Goal: Transaction & Acquisition: Purchase product/service

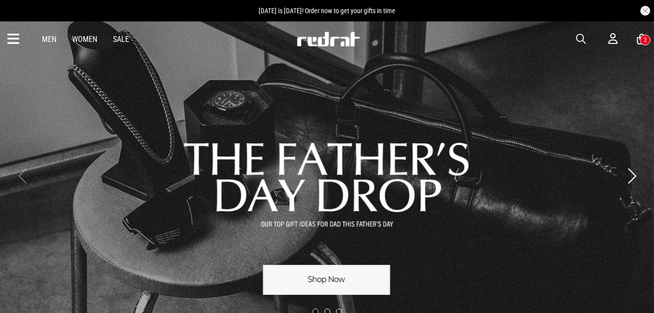
click at [46, 39] on link "Men" at bounding box center [49, 39] width 15 height 9
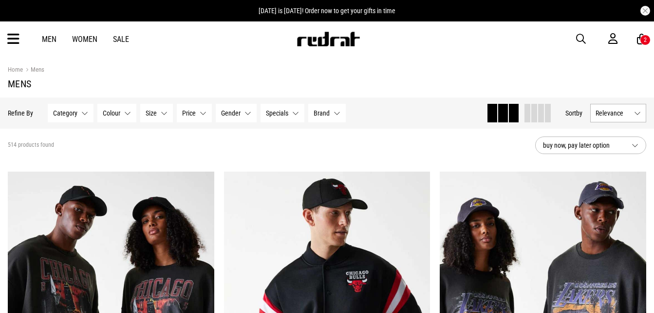
click at [168, 114] on button "Size None selected" at bounding box center [156, 113] width 33 height 19
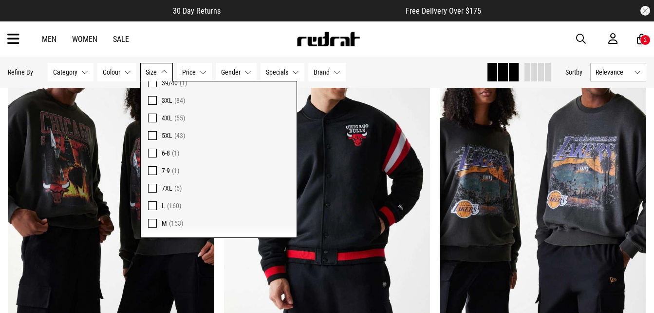
scroll to position [633, 0]
click at [152, 171] on span at bounding box center [152, 172] width 9 height 9
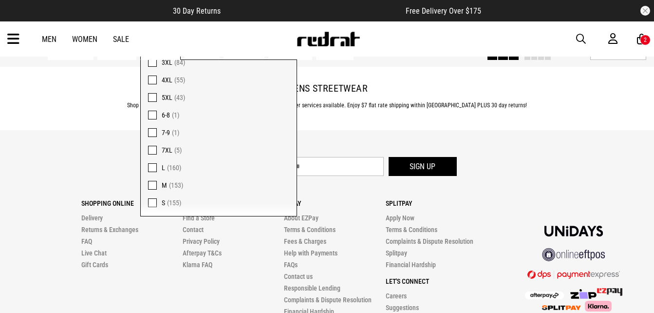
scroll to position [620, 0]
click at [565, 142] on footer "Let's keep in touch Sign up Shopping Online Delivery Returns & Exchanges FAQ Li…" at bounding box center [327, 270] width 654 height 281
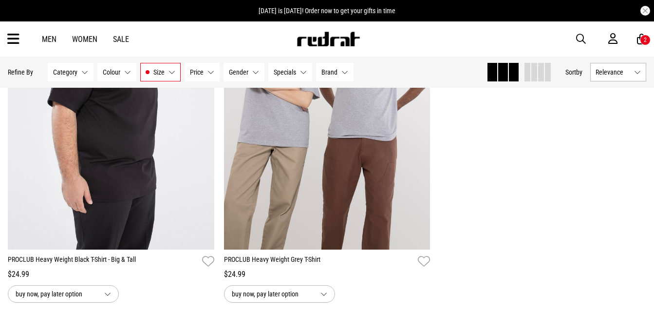
scroll to position [802, 0]
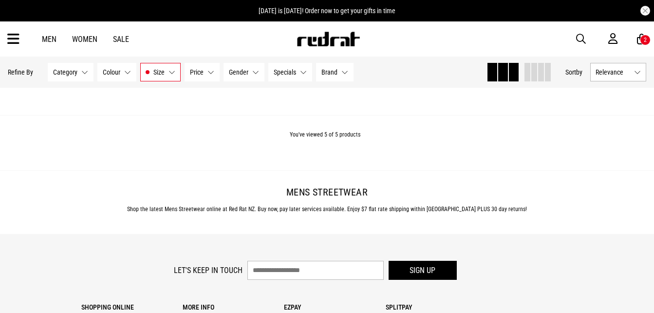
click at [174, 74] on button "Size 7XL" at bounding box center [160, 72] width 40 height 19
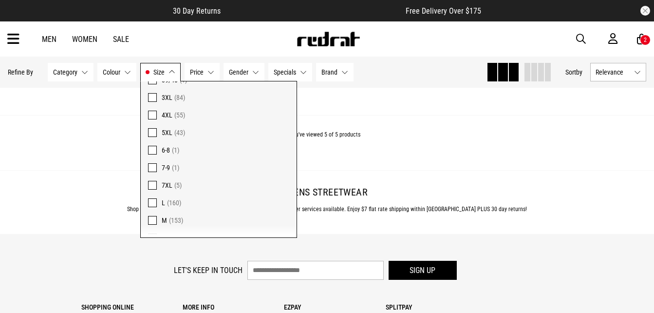
click at [153, 184] on span at bounding box center [152, 185] width 9 height 9
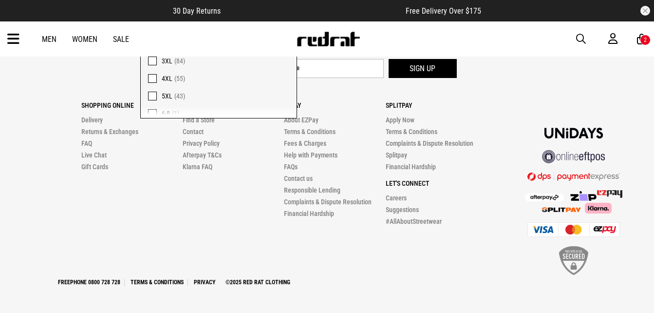
scroll to position [572, 0]
click at [154, 59] on span at bounding box center [152, 61] width 9 height 9
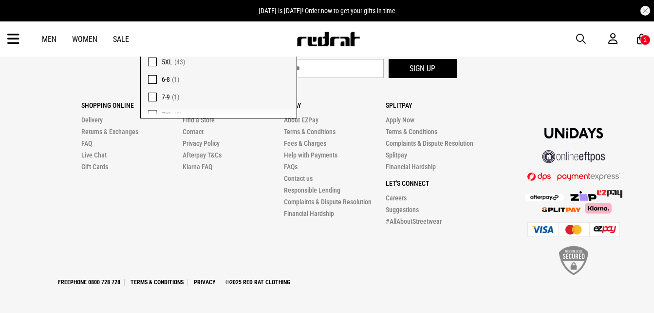
click at [115, 69] on div "Let's keep in touch Sign up" at bounding box center [327, 71] width 639 height 24
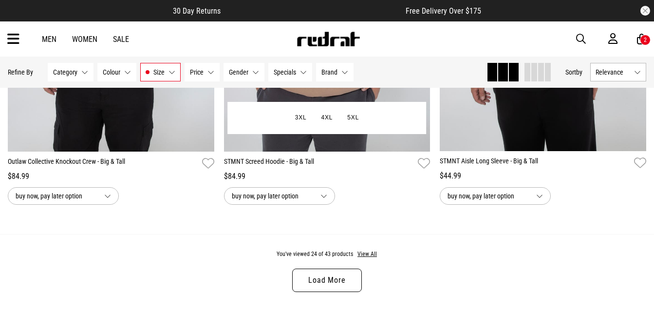
scroll to position [2875, 0]
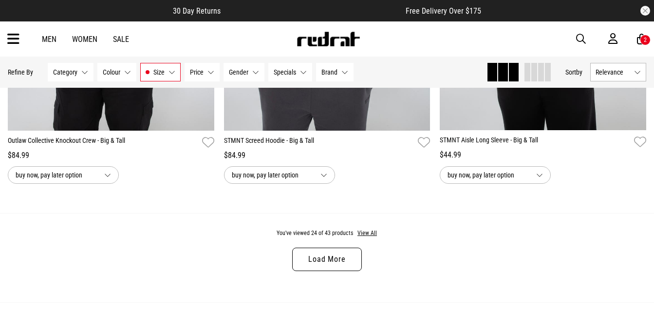
click at [330, 262] on link "Load More" at bounding box center [326, 259] width 69 height 23
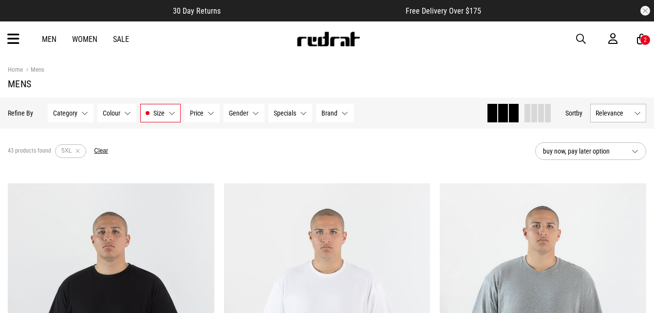
click at [47, 41] on link "Men" at bounding box center [49, 39] width 15 height 9
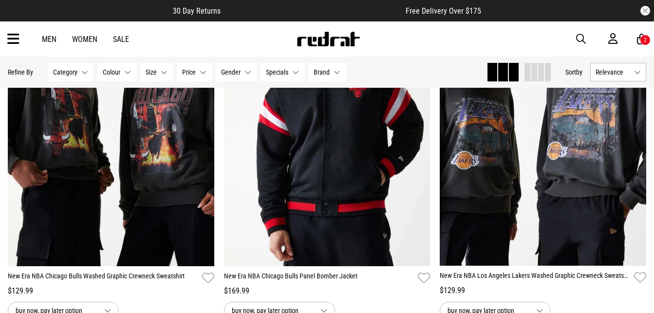
click at [80, 64] on button "Category None selected" at bounding box center [71, 72] width 46 height 19
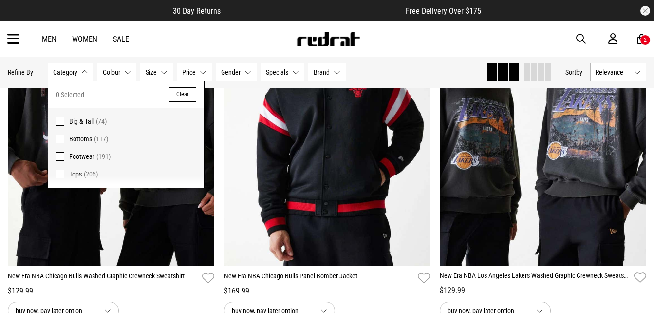
scroll to position [244, 0]
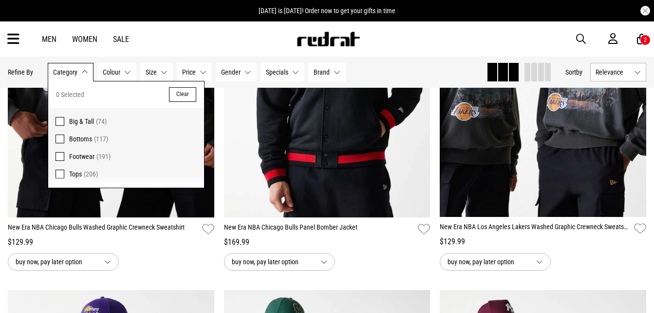
click at [61, 120] on span at bounding box center [60, 121] width 9 height 9
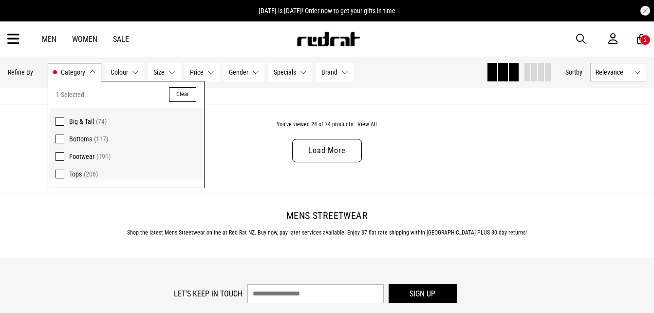
scroll to position [3021, 0]
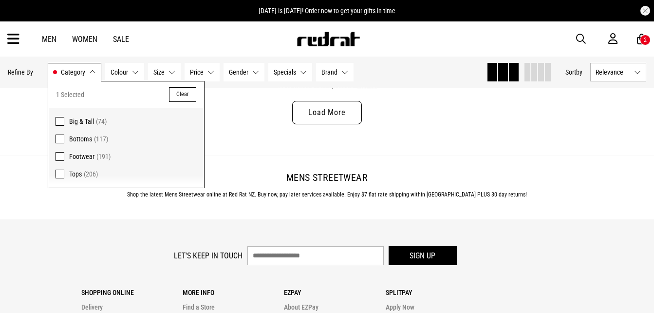
click at [332, 115] on link "Load More" at bounding box center [326, 112] width 69 height 23
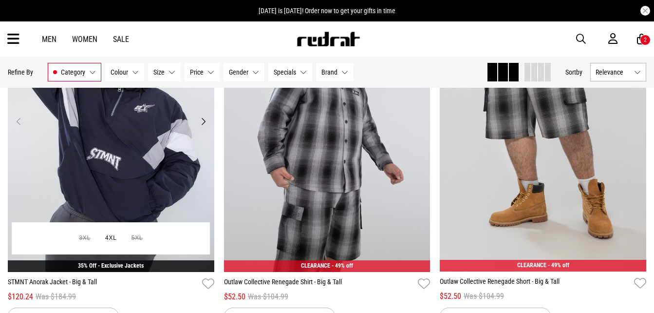
scroll to position [3849, 0]
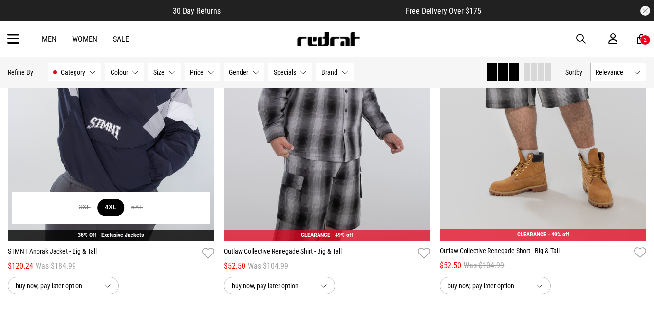
click at [112, 213] on button "4XL" at bounding box center [111, 208] width 26 height 18
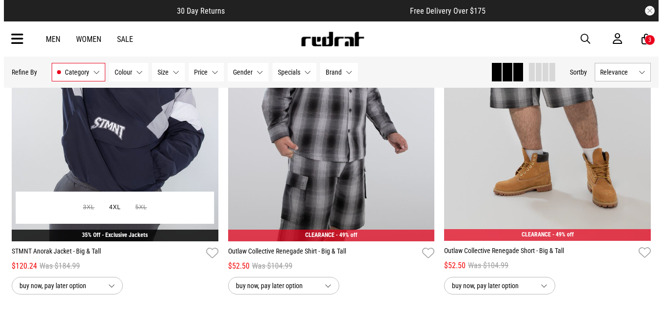
scroll to position [3881, 0]
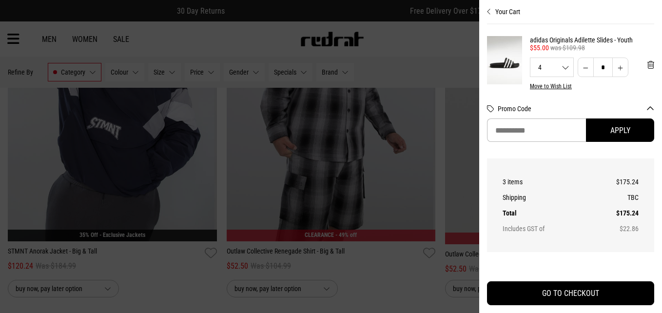
click at [440, 173] on div at bounding box center [331, 156] width 662 height 313
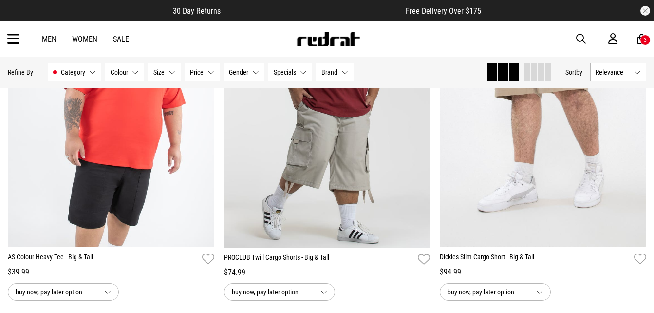
scroll to position [5749, 0]
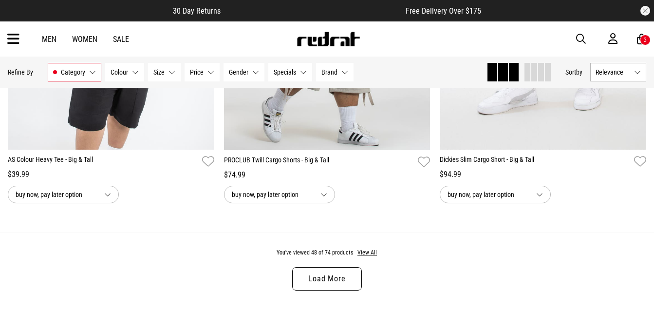
click at [334, 285] on link "Load More" at bounding box center [326, 278] width 69 height 23
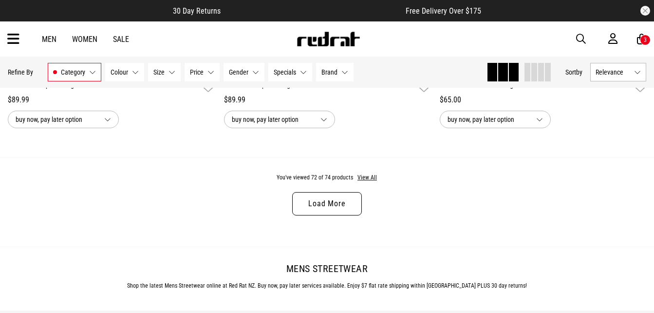
scroll to position [8722, 0]
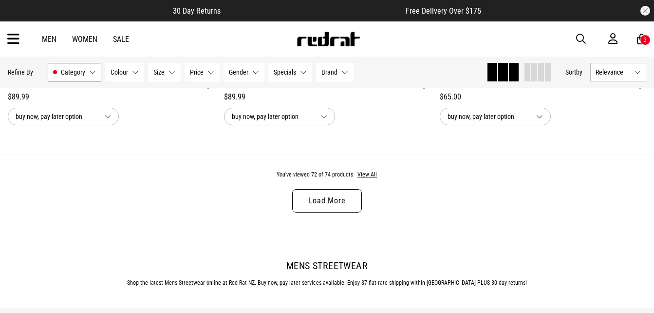
click at [337, 212] on link "Load More" at bounding box center [326, 200] width 69 height 23
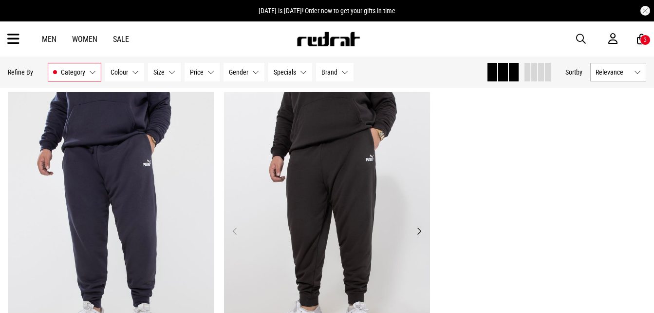
scroll to position [8770, 0]
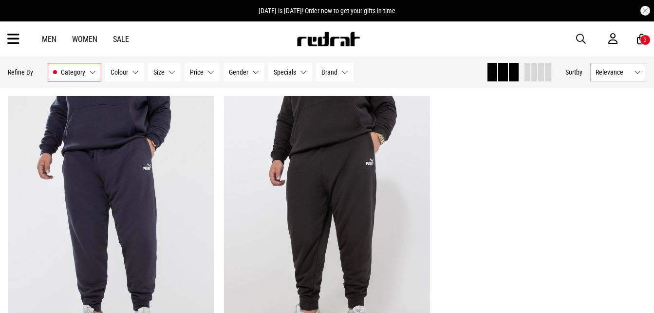
click at [645, 39] on div "3" at bounding box center [645, 40] width 3 height 7
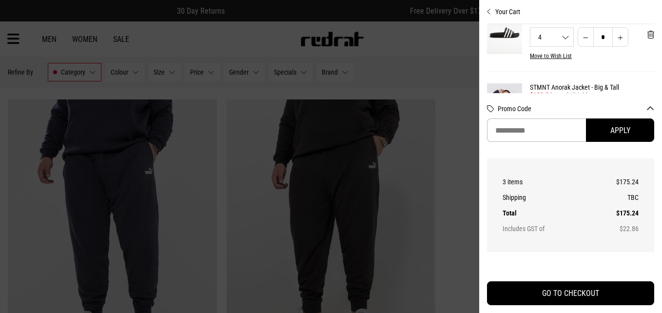
scroll to position [29, 0]
click at [460, 48] on div at bounding box center [331, 156] width 662 height 313
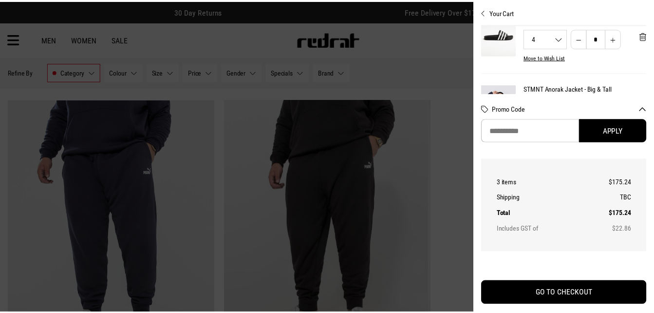
scroll to position [8770, 0]
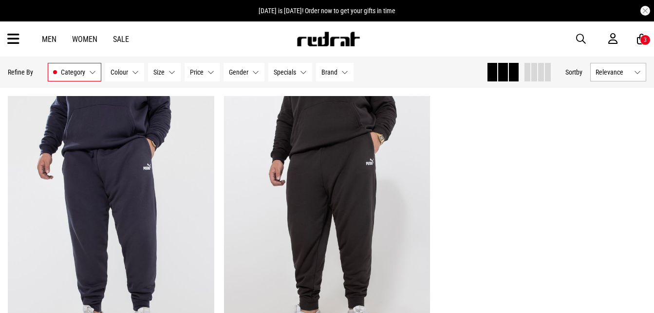
click at [119, 39] on link "Sale" at bounding box center [121, 39] width 16 height 9
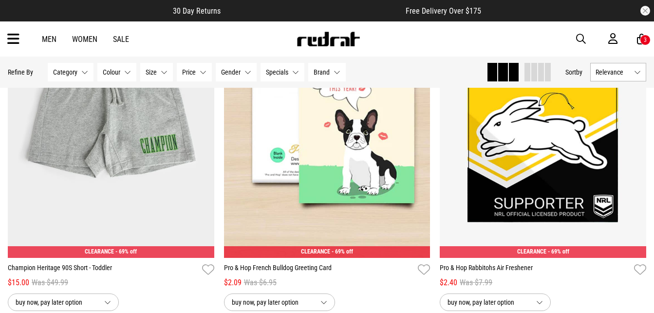
click at [149, 67] on button "Size None selected" at bounding box center [156, 72] width 33 height 19
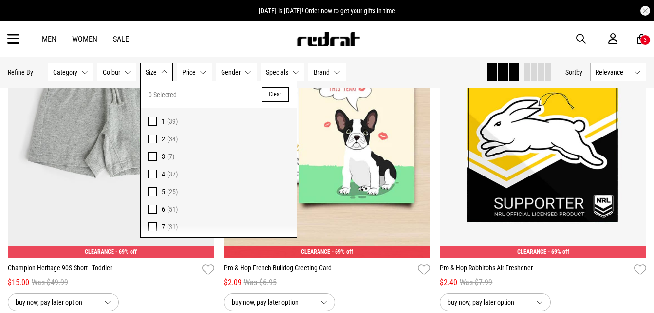
click at [152, 158] on span at bounding box center [152, 156] width 9 height 9
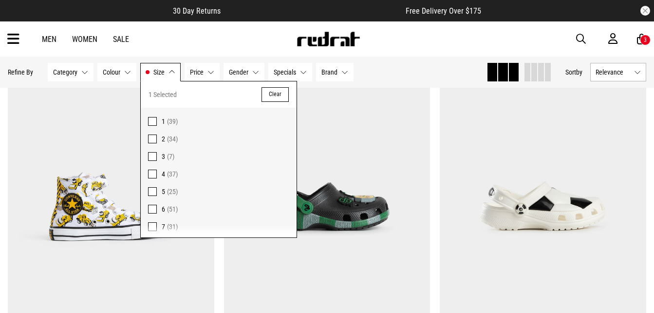
scroll to position [146, 0]
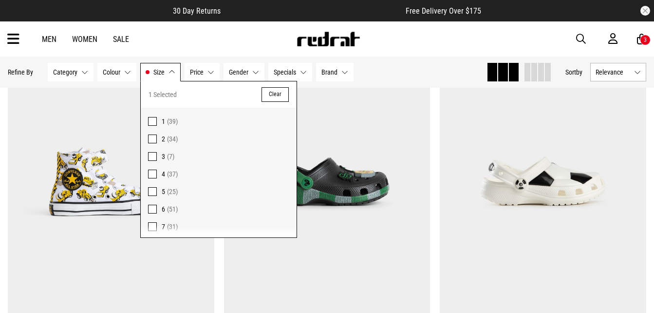
click at [153, 160] on span at bounding box center [152, 156] width 9 height 9
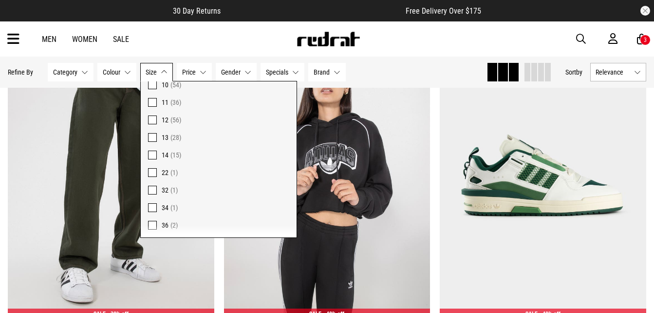
scroll to position [195, 0]
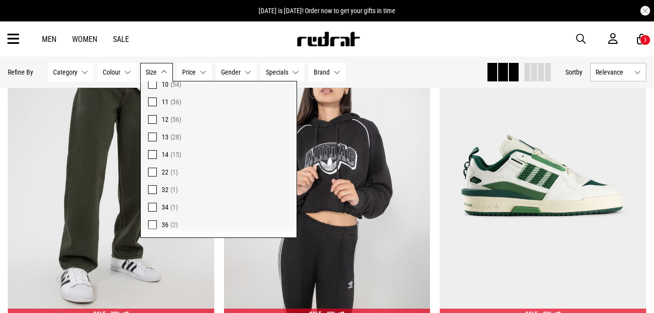
click at [152, 155] on span at bounding box center [152, 154] width 9 height 9
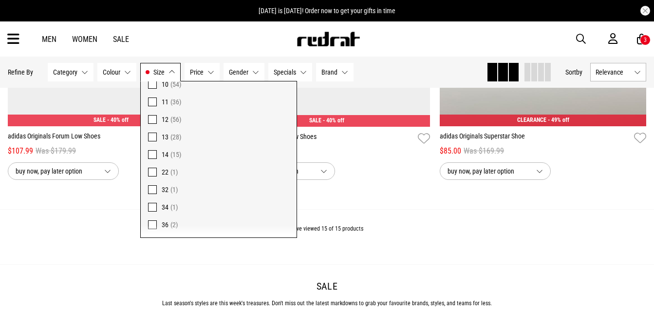
scroll to position [1852, 0]
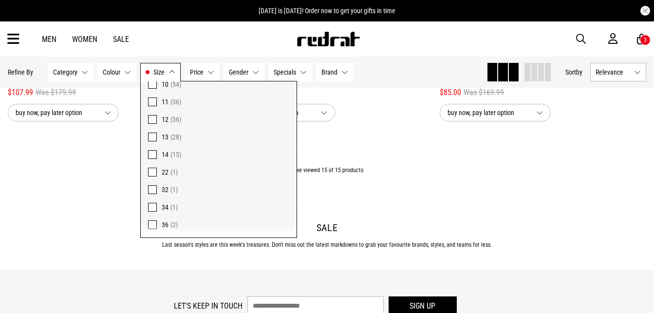
click at [153, 155] on span at bounding box center [152, 154] width 9 height 9
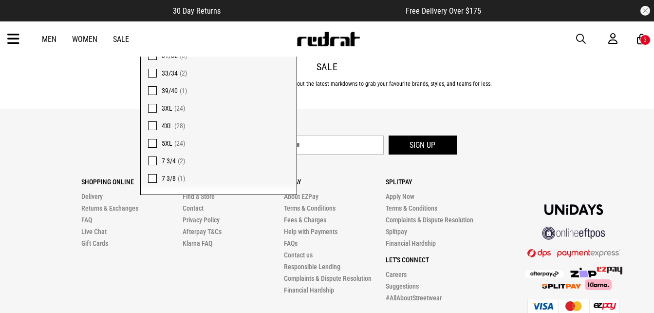
scroll to position [536, 0]
click at [149, 123] on span at bounding box center [152, 121] width 9 height 9
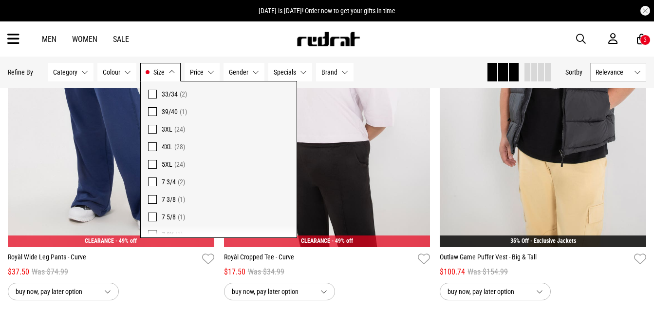
scroll to position [2739, 0]
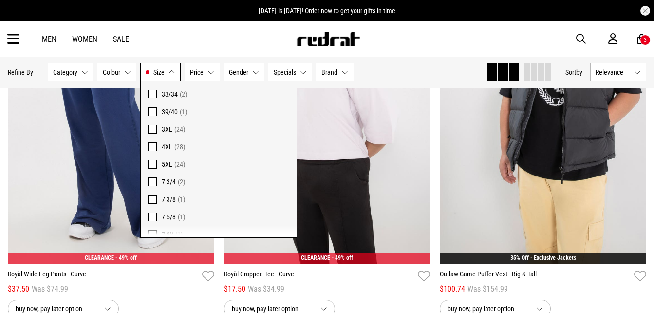
click at [237, 47] on div "Men Women Sale Sign in New Back Footwear Back Mens Back Womens Back Youth & Kid…" at bounding box center [327, 38] width 654 height 35
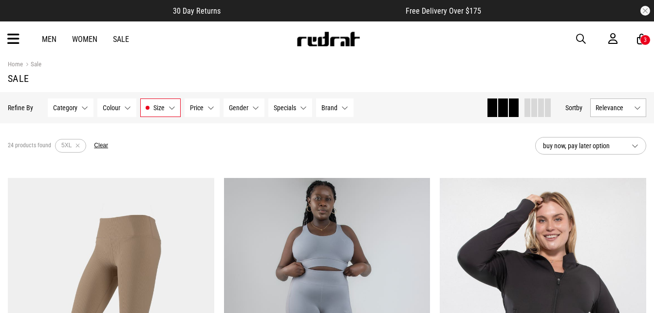
scroll to position [0, 0]
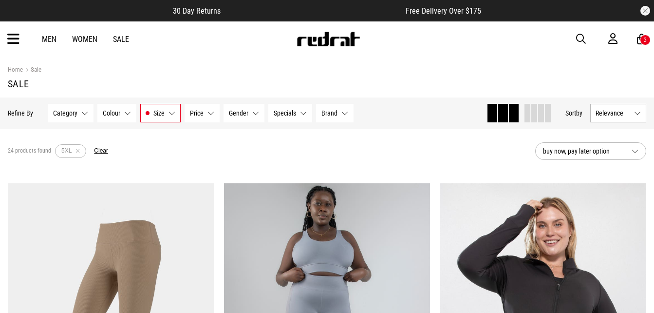
click at [171, 115] on button "Size 5XL" at bounding box center [160, 113] width 40 height 19
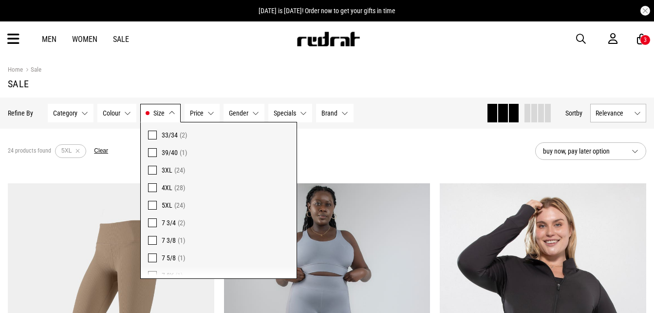
click at [154, 203] on span at bounding box center [152, 205] width 9 height 9
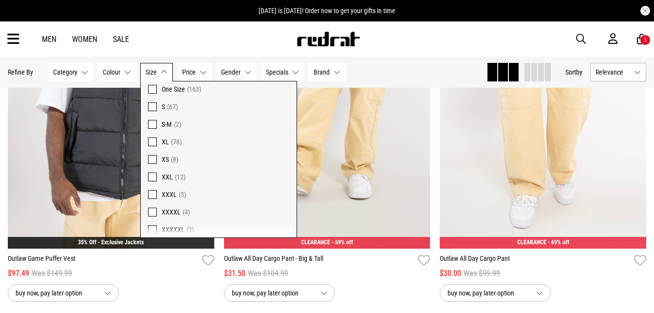
scroll to position [844, 0]
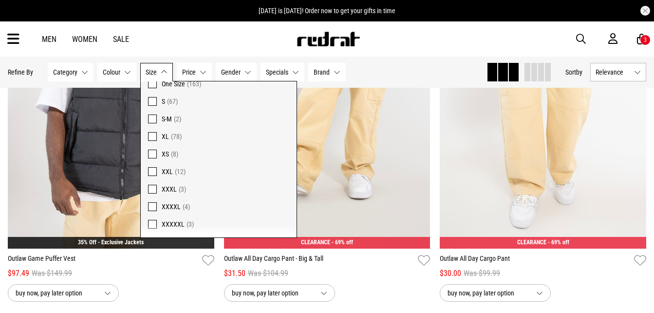
click at [172, 30] on div "Men Women Sale Sign in New Back Footwear Back Mens Back Womens Back Youth & Kid…" at bounding box center [327, 38] width 654 height 35
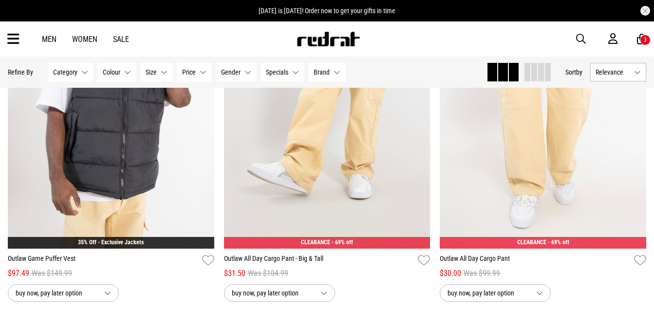
click at [638, 40] on icon at bounding box center [641, 39] width 9 height 12
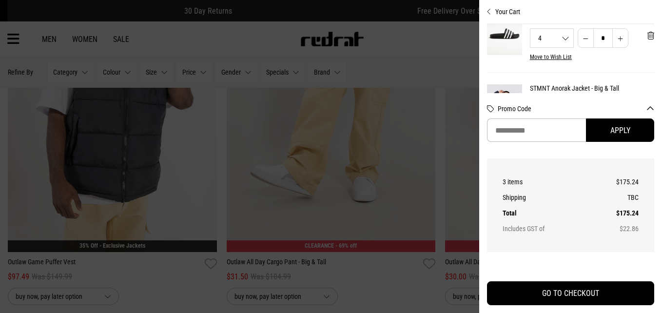
scroll to position [78, 0]
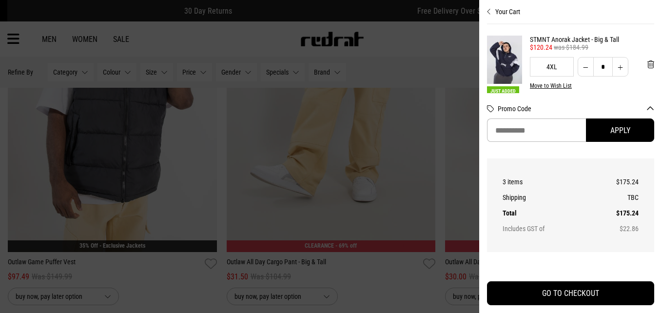
click at [398, 30] on div at bounding box center [331, 156] width 662 height 313
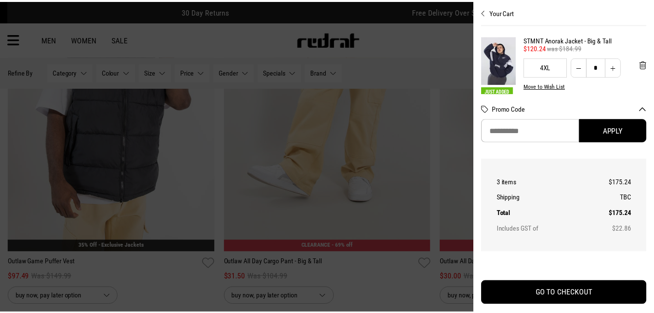
scroll to position [573, 0]
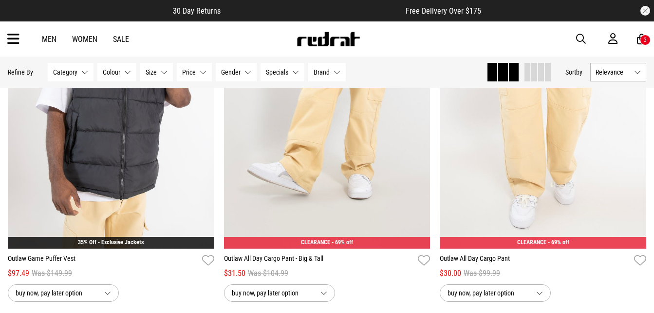
click at [57, 39] on div "Men Women Sale" at bounding box center [85, 39] width 103 height 9
click at [49, 38] on link "Men" at bounding box center [49, 39] width 15 height 9
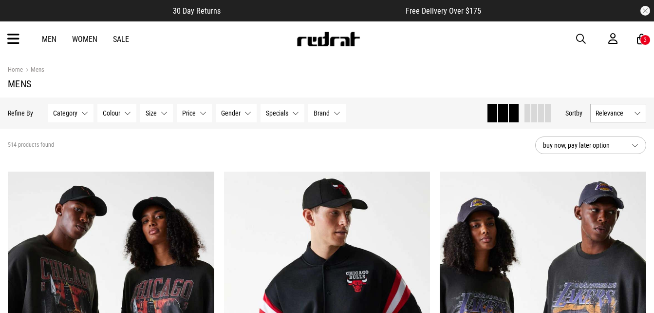
click at [82, 115] on button "Category None selected" at bounding box center [71, 113] width 46 height 19
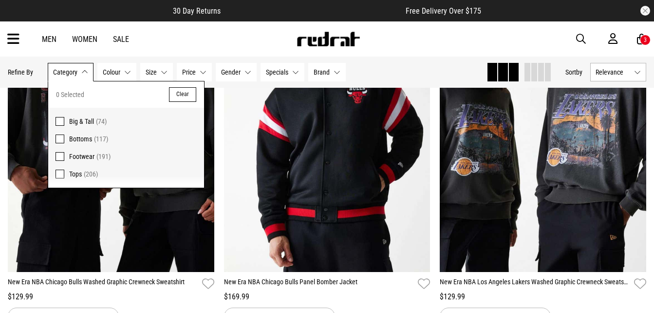
scroll to position [195, 0]
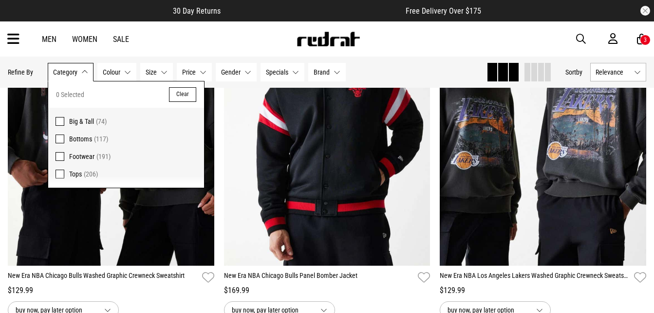
click at [57, 172] on span at bounding box center [60, 174] width 9 height 9
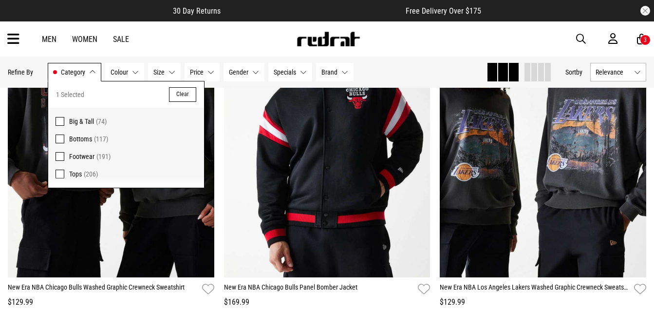
scroll to position [207, 0]
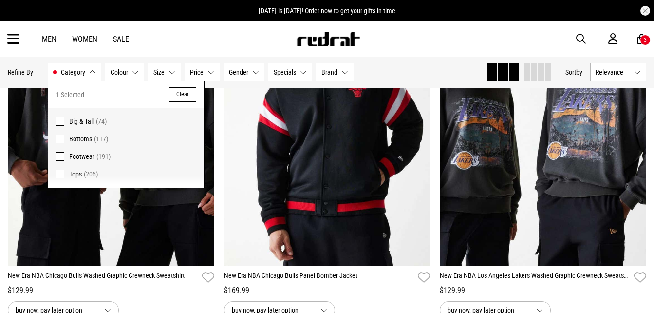
click at [180, 40] on div "Men Women Sale Sign in New Back Footwear Back Mens Back Womens Back Youth & Kid…" at bounding box center [327, 38] width 654 height 35
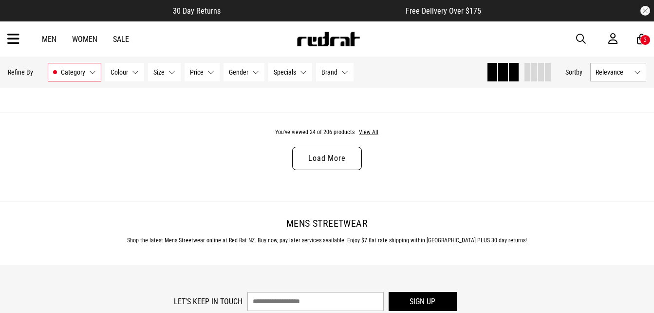
scroll to position [2984, 0]
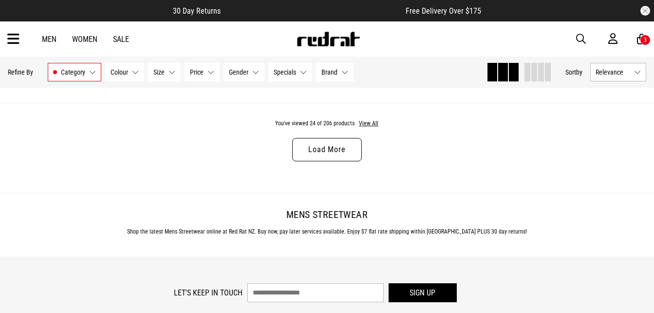
click at [341, 151] on link "Load More" at bounding box center [326, 149] width 69 height 23
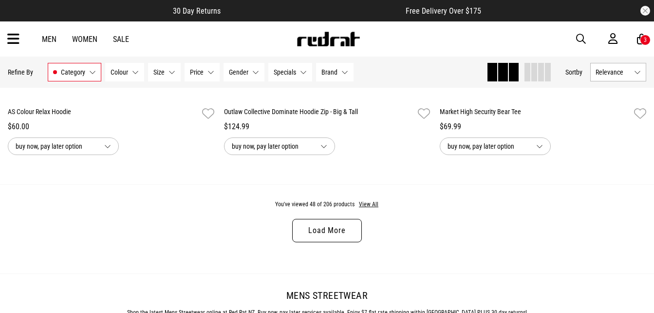
scroll to position [5907, 0]
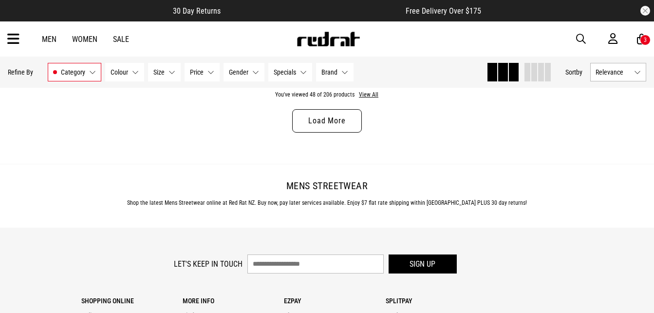
click at [335, 120] on link "Load More" at bounding box center [326, 120] width 69 height 23
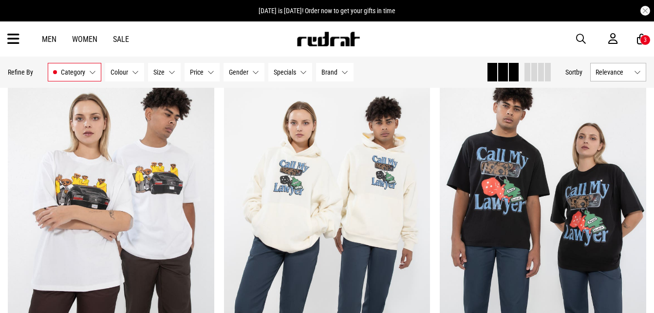
click at [581, 38] on span "button" at bounding box center [581, 39] width 10 height 12
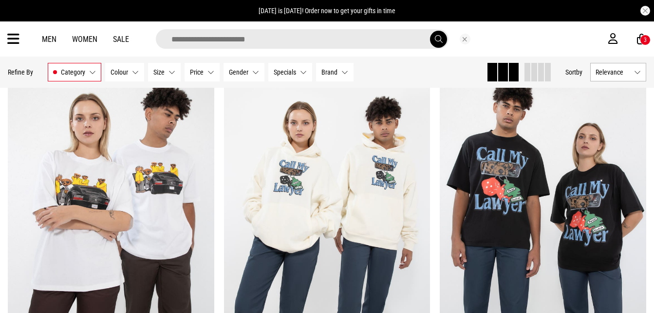
click at [326, 38] on input "search" at bounding box center [302, 38] width 293 height 19
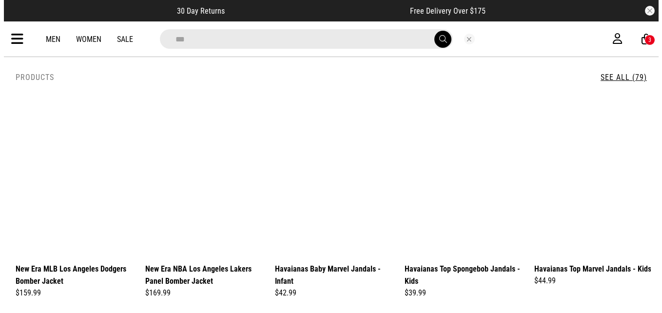
scroll to position [5955, 0]
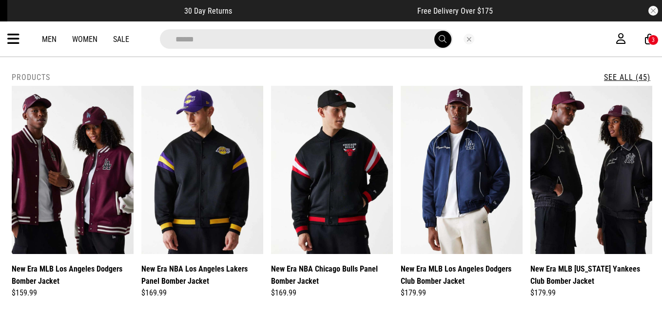
type input "******"
click at [443, 45] on button "submit" at bounding box center [442, 39] width 17 height 17
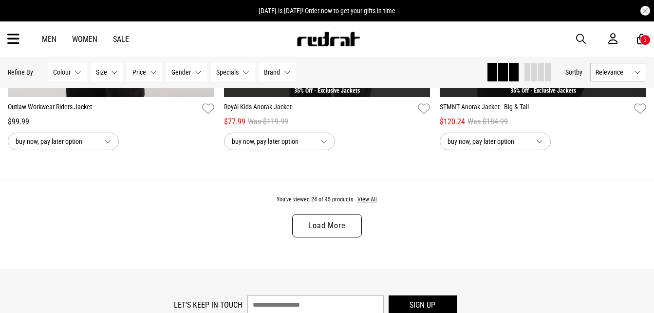
scroll to position [2882, 0]
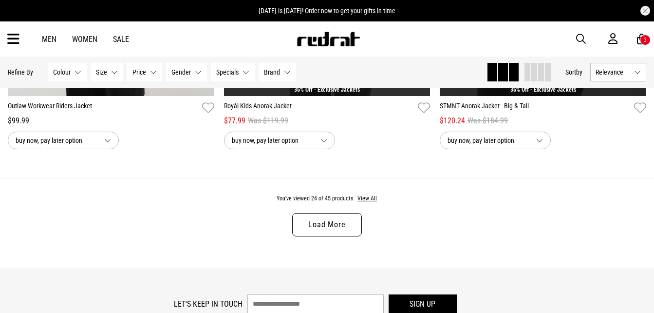
click at [323, 223] on link "Load More" at bounding box center [326, 224] width 69 height 23
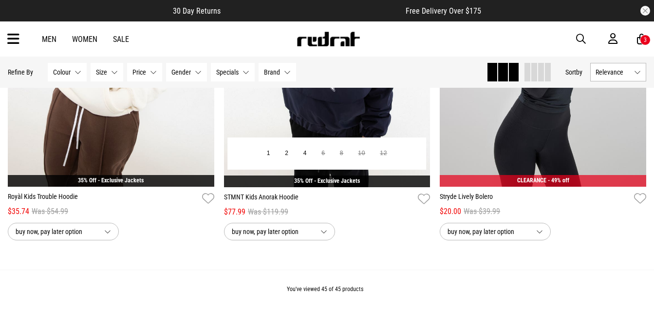
scroll to position [5360, 0]
